Goal: Understand process/instructions: Learn how to perform a task or action

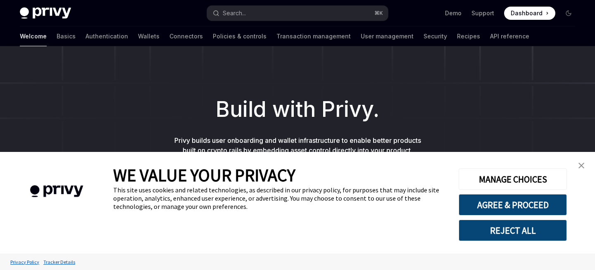
scroll to position [54, 0]
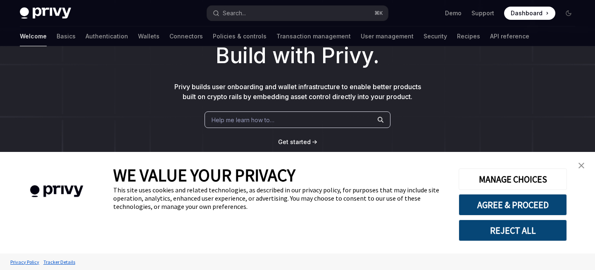
type textarea "*"
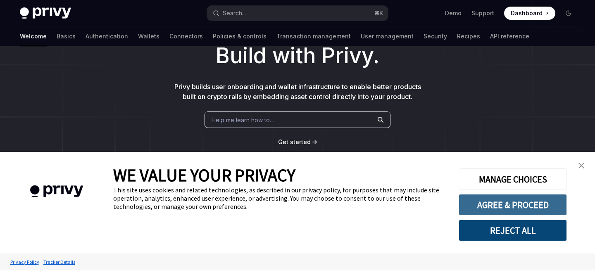
click at [547, 206] on button "AGREE & PROCEED" at bounding box center [512, 204] width 108 height 21
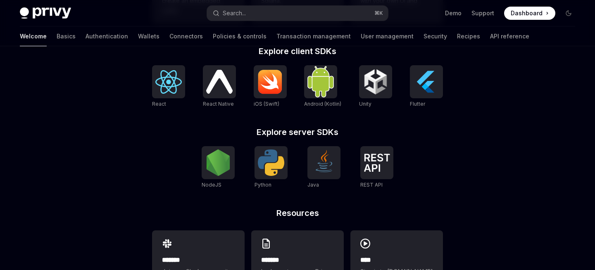
scroll to position [340, 0]
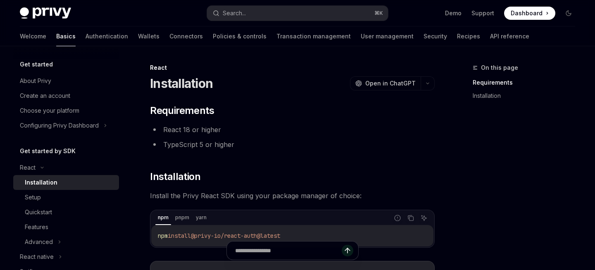
scroll to position [70, 0]
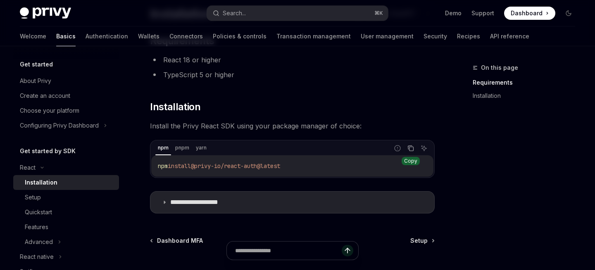
click at [415, 147] on button "Copy the contents from the code block" at bounding box center [410, 148] width 11 height 11
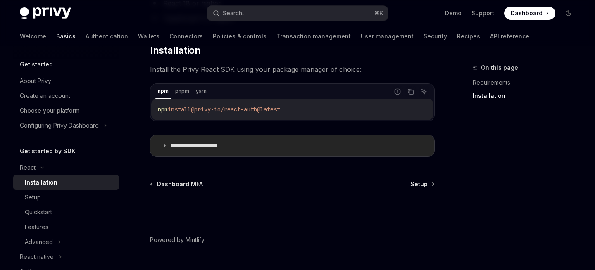
click at [166, 149] on summary "**********" at bounding box center [292, 145] width 284 height 21
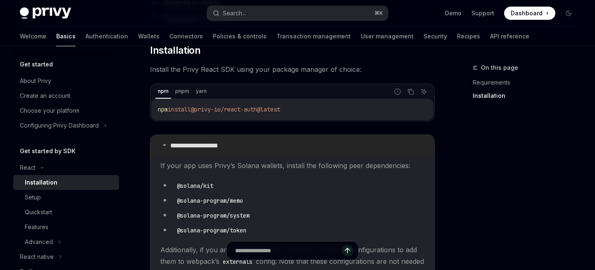
click at [166, 147] on summary "**********" at bounding box center [292, 145] width 284 height 21
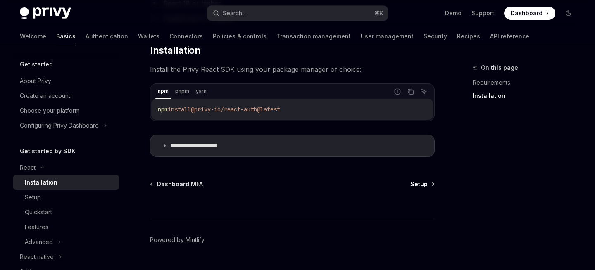
click at [420, 183] on span "Setup" at bounding box center [418, 184] width 17 height 8
type textarea "*"
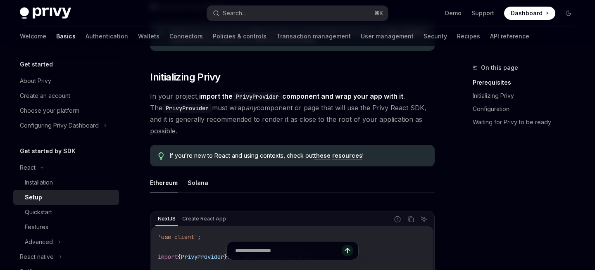
scroll to position [133, 0]
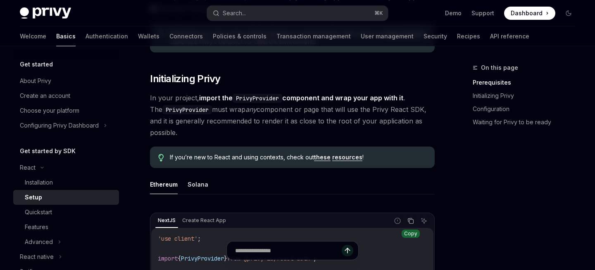
click at [413, 219] on icon "Copy the contents from the code block" at bounding box center [410, 221] width 7 height 7
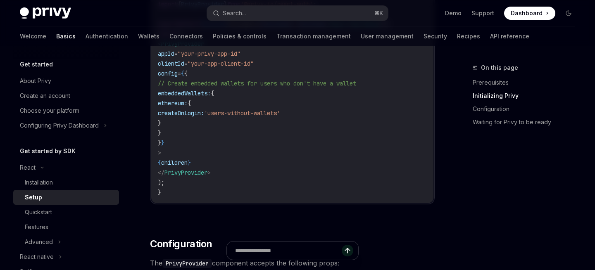
scroll to position [309, 0]
